Goal: Obtain resource: Download file/media

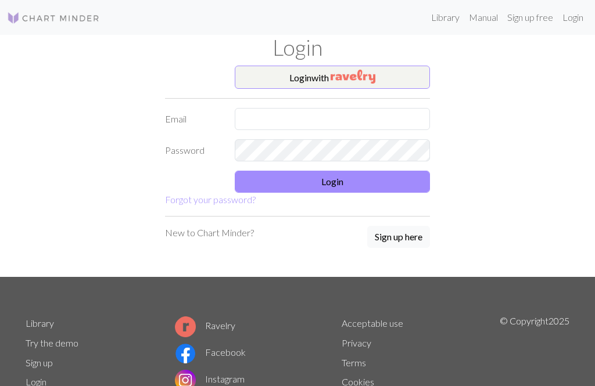
click at [318, 80] on button "Login with" at bounding box center [332, 77] width 195 height 23
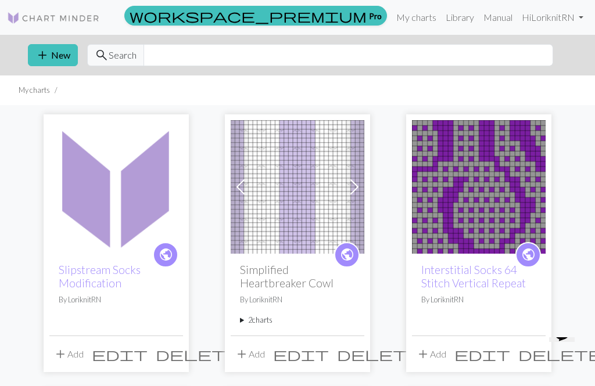
click at [132, 224] on img at bounding box center [116, 187] width 134 height 134
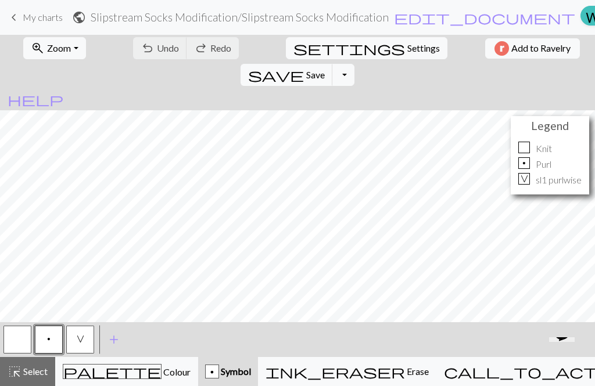
click at [28, 372] on span "Select" at bounding box center [34, 371] width 26 height 11
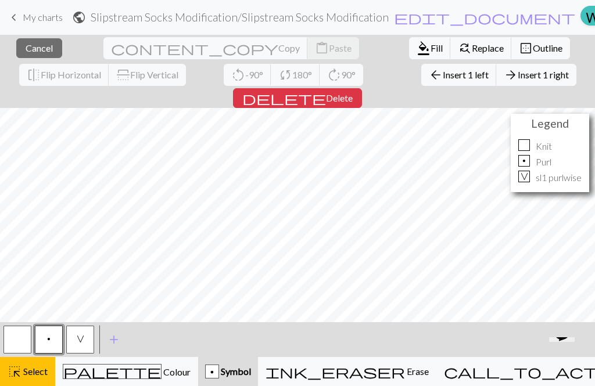
click at [326, 90] on span "delete" at bounding box center [284, 98] width 84 height 16
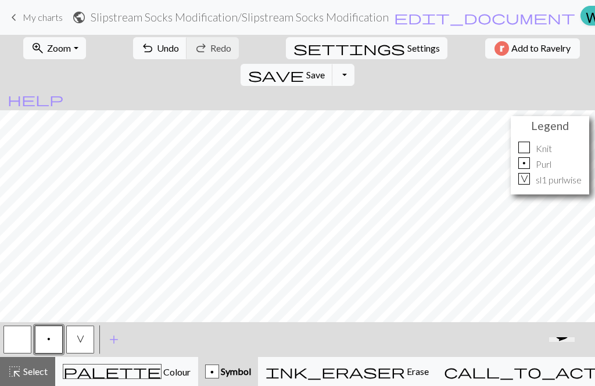
click at [19, 378] on span "highlight_alt" at bounding box center [15, 372] width 14 height 16
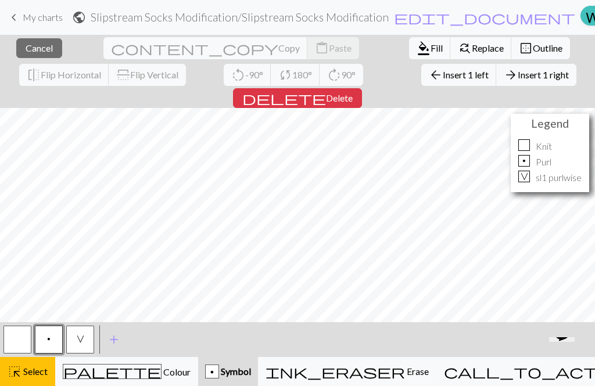
click at [353, 92] on span "Delete" at bounding box center [339, 97] width 27 height 11
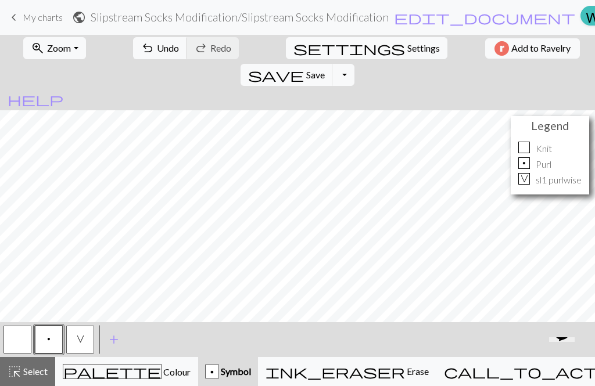
click at [37, 373] on span "Select" at bounding box center [34, 371] width 26 height 11
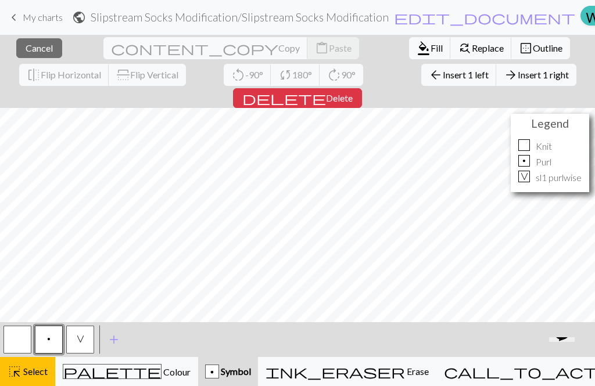
click at [518, 78] on span "Insert 1 right" at bounding box center [543, 74] width 51 height 11
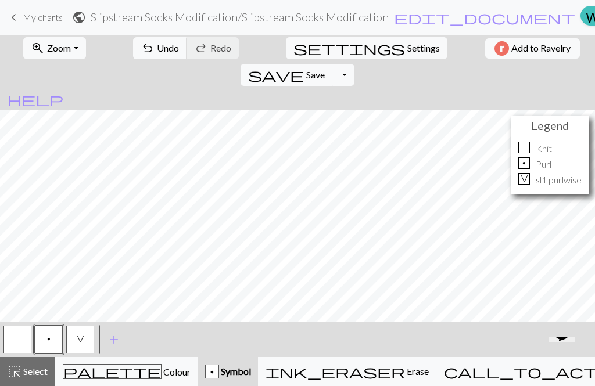
click at [18, 379] on span "highlight_alt" at bounding box center [15, 372] width 14 height 16
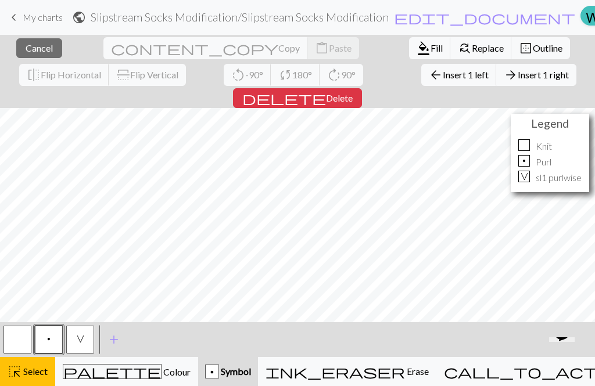
click at [326, 90] on span "delete" at bounding box center [284, 98] width 84 height 16
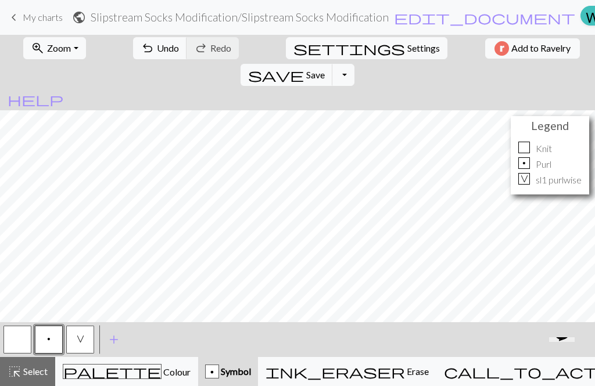
click at [354, 64] on button "Toggle Dropdown" at bounding box center [343, 75] width 22 height 22
click at [325, 69] on span "Save" at bounding box center [315, 74] width 19 height 11
click at [354, 64] on button "Toggle Dropdown" at bounding box center [343, 75] width 22 height 22
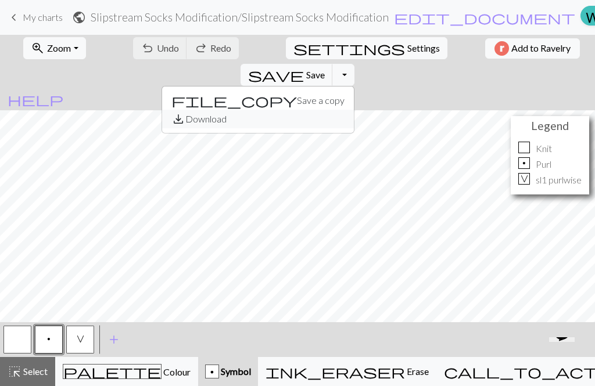
click at [354, 110] on button "save_alt Download" at bounding box center [258, 119] width 192 height 19
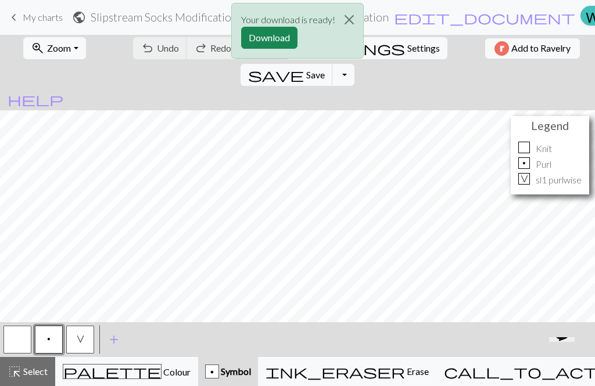
click at [267, 42] on button "Download" at bounding box center [269, 38] width 56 height 22
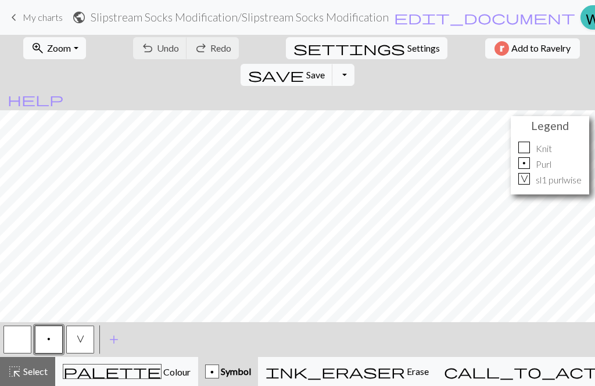
click at [354, 64] on button "Toggle Dropdown" at bounding box center [343, 75] width 22 height 22
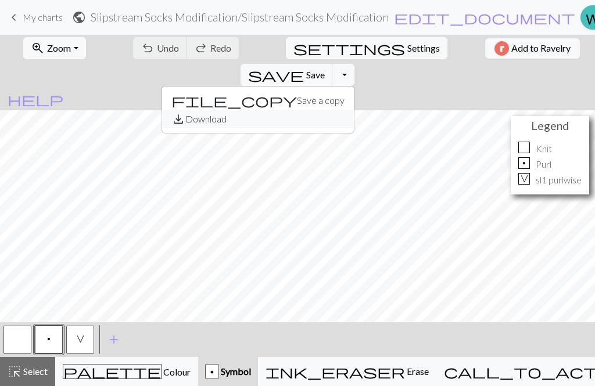
click at [354, 110] on button "save_alt Download" at bounding box center [258, 119] width 192 height 19
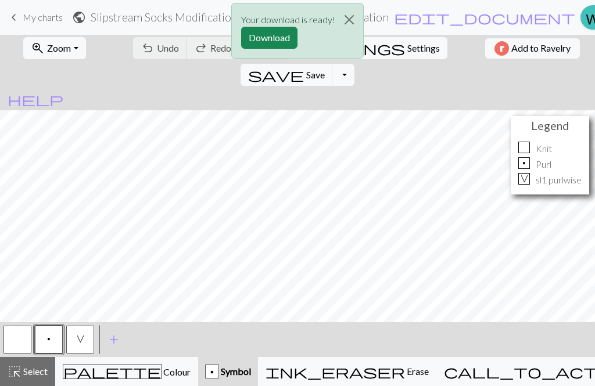
click at [283, 41] on button "Download" at bounding box center [269, 38] width 56 height 22
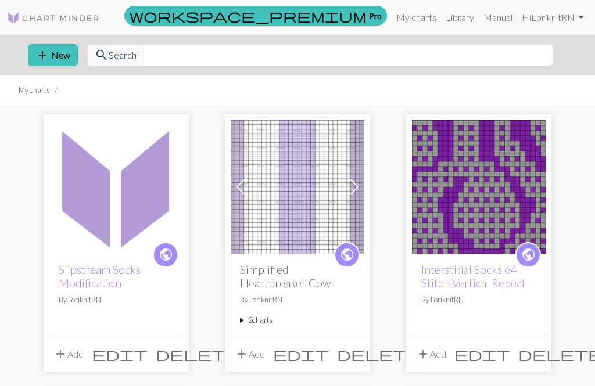
click at [112, 224] on img at bounding box center [116, 187] width 134 height 134
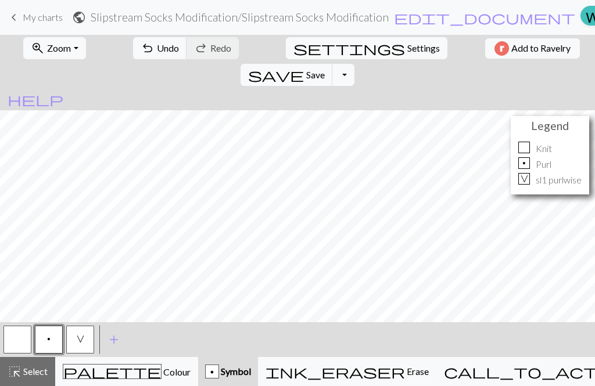
click at [546, 157] on p "Purl" at bounding box center [544, 164] width 16 height 14
click at [561, 142] on div "Knit" at bounding box center [549, 149] width 63 height 14
click at [62, 48] on span "Zoom" at bounding box center [59, 47] width 24 height 11
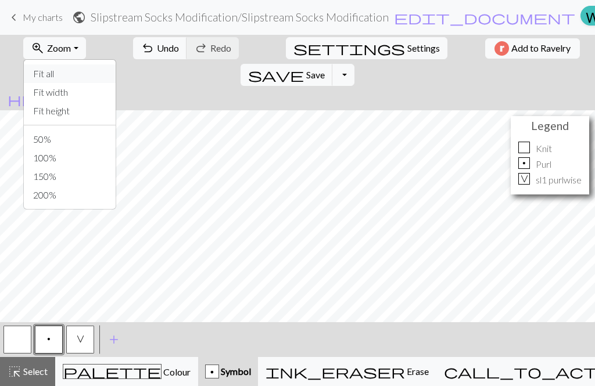
click at [48, 74] on button "Fit all" at bounding box center [70, 73] width 92 height 19
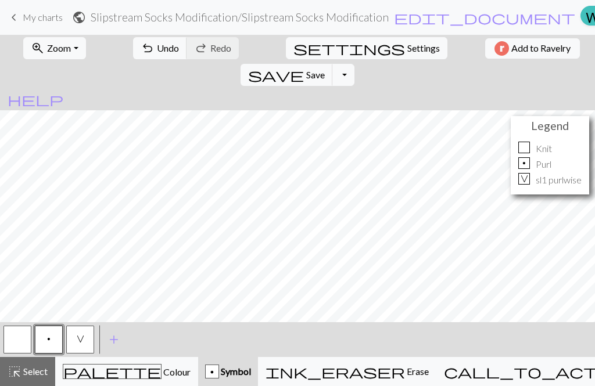
click at [572, 157] on div "p Purl" at bounding box center [549, 164] width 63 height 14
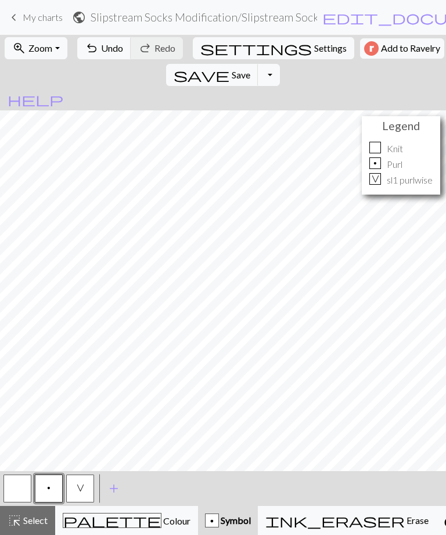
click at [46, 51] on span "Zoom" at bounding box center [40, 47] width 24 height 11
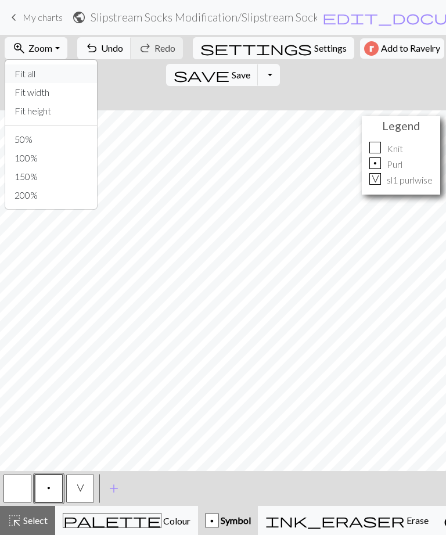
click at [56, 79] on button "Fit all" at bounding box center [51, 73] width 92 height 19
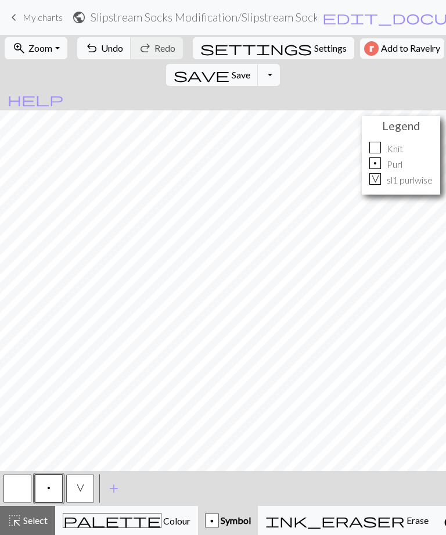
click at [230, 67] on span "save" at bounding box center [202, 75] width 56 height 16
click at [280, 64] on button "Toggle Dropdown" at bounding box center [269, 75] width 22 height 22
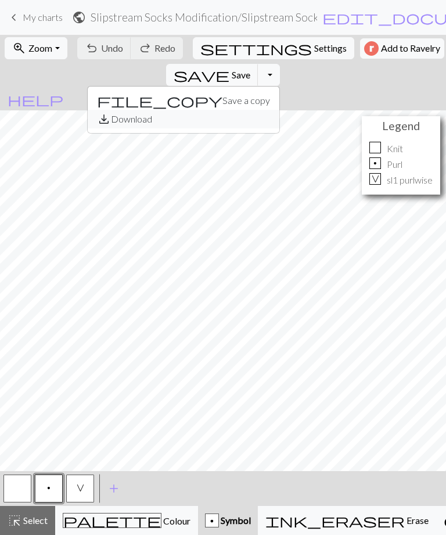
click at [279, 110] on button "save_alt Download" at bounding box center [184, 119] width 192 height 19
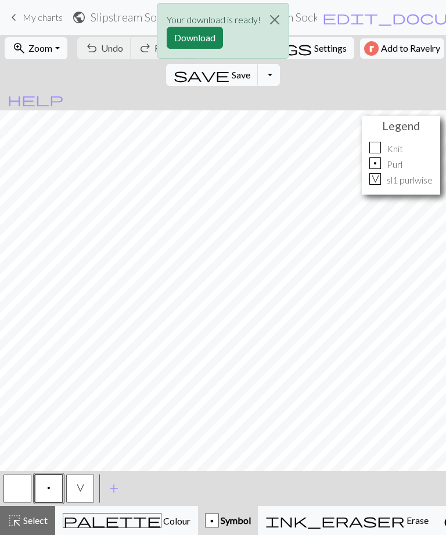
click at [196, 40] on button "Download" at bounding box center [195, 38] width 56 height 22
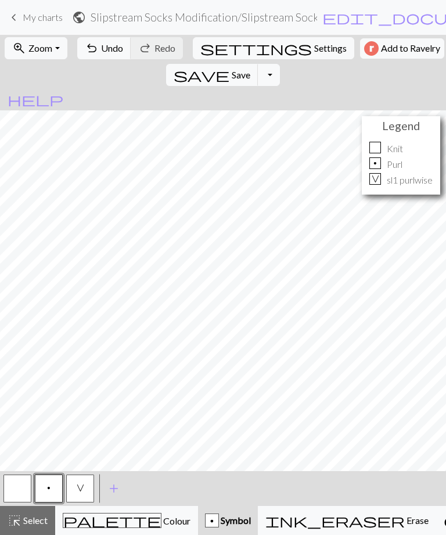
click at [43, 18] on span "My charts" at bounding box center [43, 17] width 40 height 11
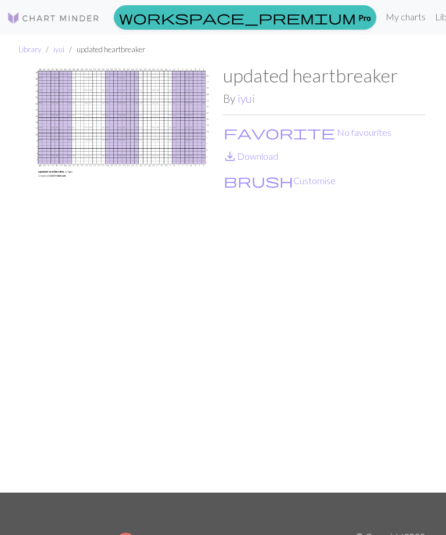
click at [268, 159] on link "save_alt Download" at bounding box center [250, 155] width 55 height 11
